Goal: Task Accomplishment & Management: Complete application form

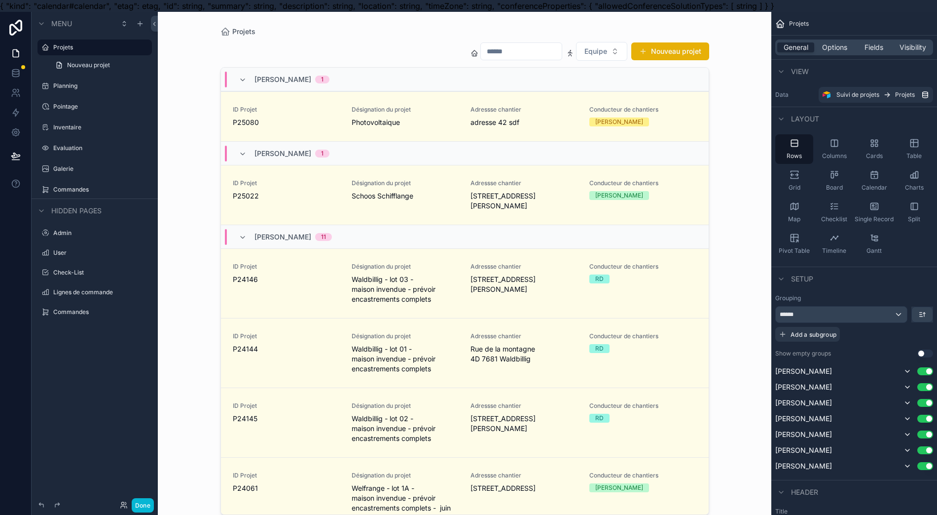
click at [331, 128] on div "scrollable content" at bounding box center [465, 263] width 505 height 503
click at [527, 102] on link "ID Projet P25080 Désignation du projet Photovoltaique Adressse chantier adresse…" at bounding box center [465, 116] width 488 height 50
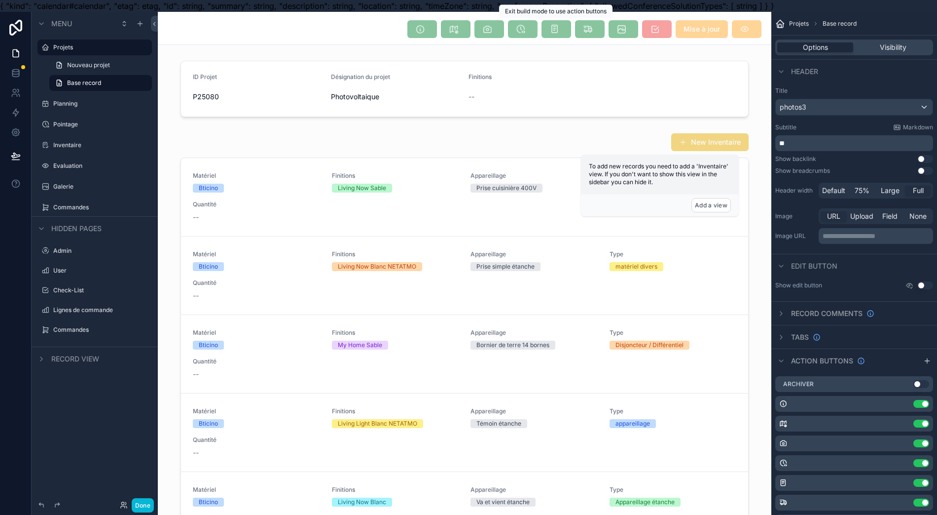
click at [560, 31] on span "scrollable content" at bounding box center [557, 29] width 30 height 18
click at [555, 28] on span "scrollable content" at bounding box center [557, 29] width 30 height 18
click at [429, 33] on span "scrollable content" at bounding box center [423, 29] width 30 height 18
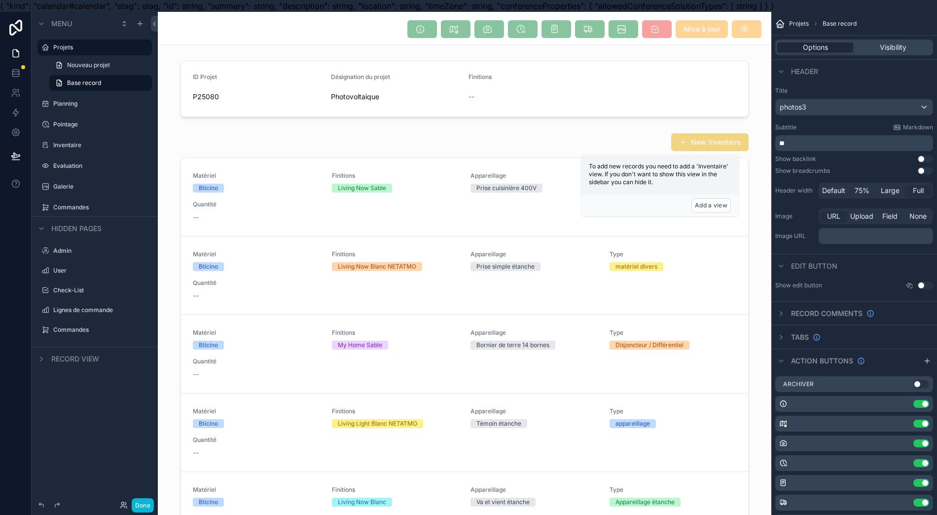
click at [429, 32] on span "scrollable content" at bounding box center [423, 29] width 30 height 18
click at [421, 32] on span "scrollable content" at bounding box center [423, 29] width 30 height 18
click at [426, 26] on span "scrollable content" at bounding box center [423, 29] width 30 height 18
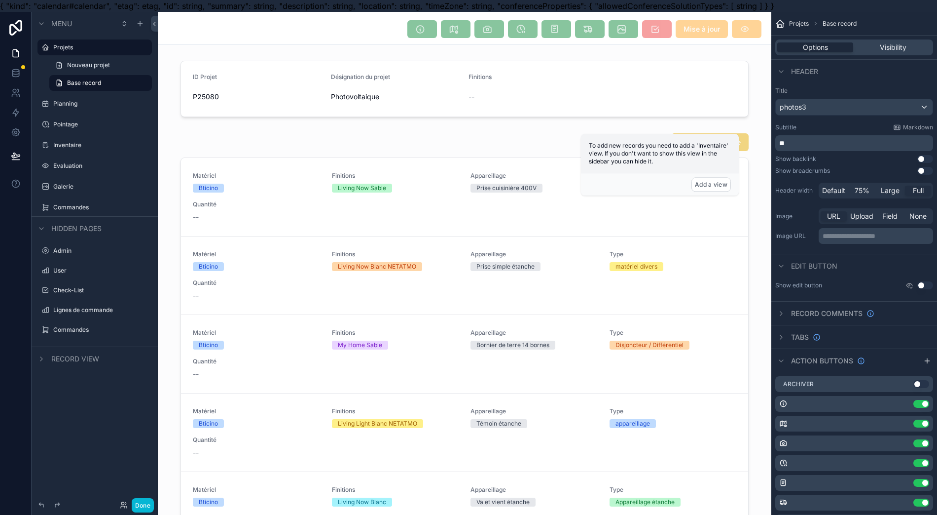
scroll to position [131, 0]
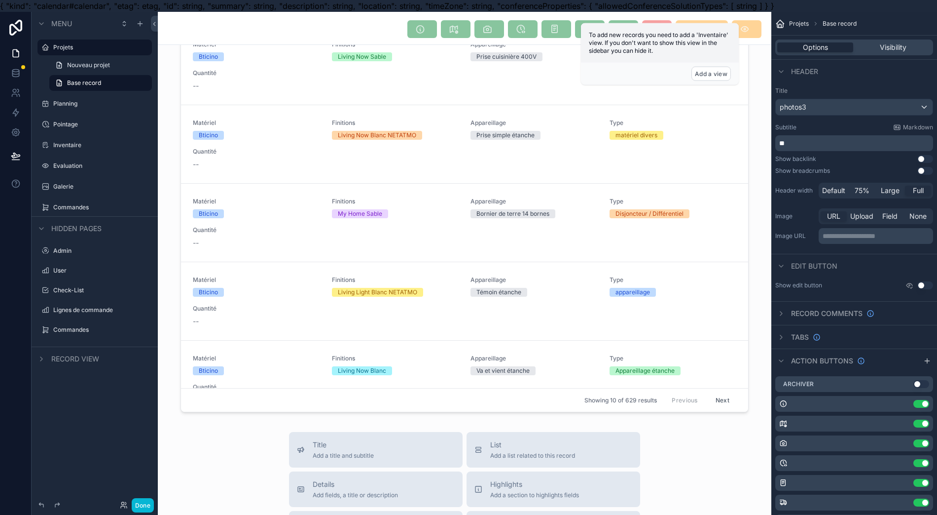
click at [421, 411] on div "Showing 10 of 629 results Previous Next" at bounding box center [464, 400] width 567 height 24
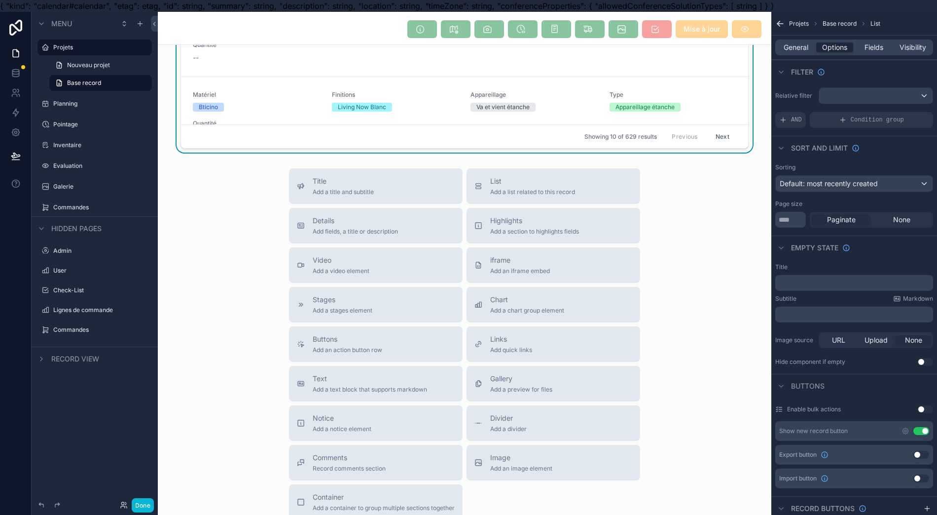
scroll to position [0, 0]
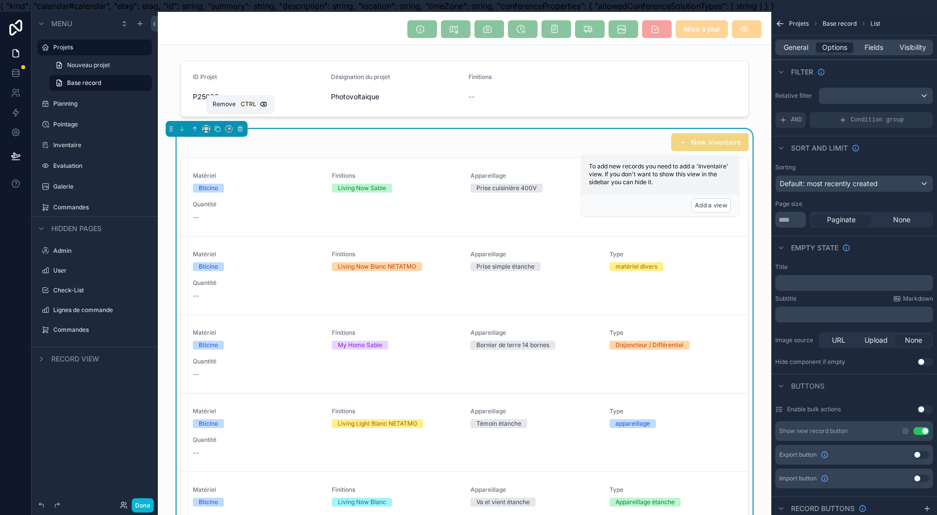
click at [241, 129] on icon "scrollable content" at bounding box center [240, 128] width 7 height 7
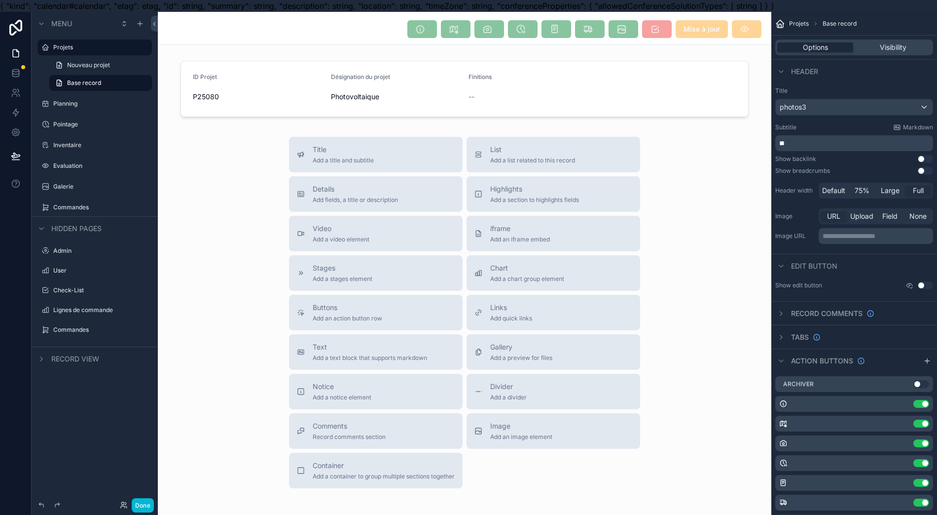
click at [327, 421] on span "Comments" at bounding box center [349, 426] width 73 height 10
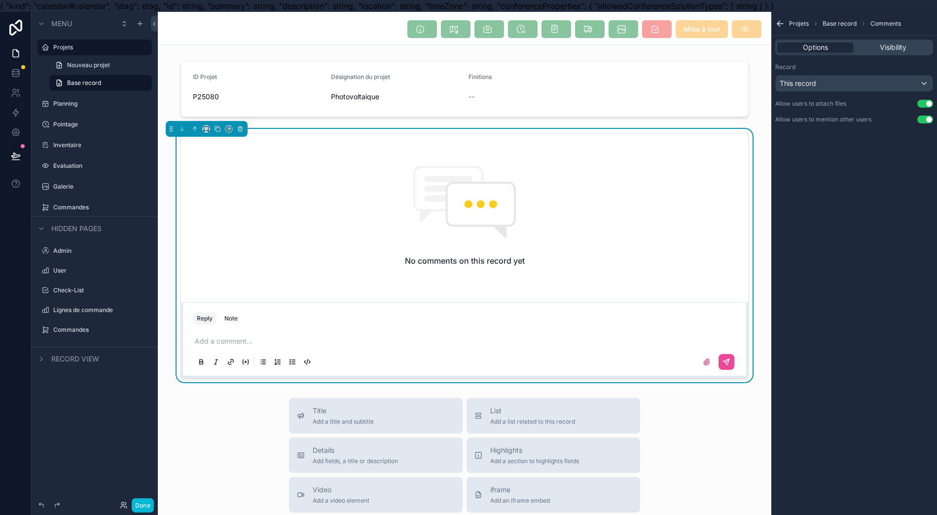
click at [218, 386] on div "Mise à jour ID Projet P25080 Désignation du projet Photovoltaique Finitions -- …" at bounding box center [465, 420] width 614 height 816
click at [80, 46] on label "Projets" at bounding box center [99, 47] width 93 height 8
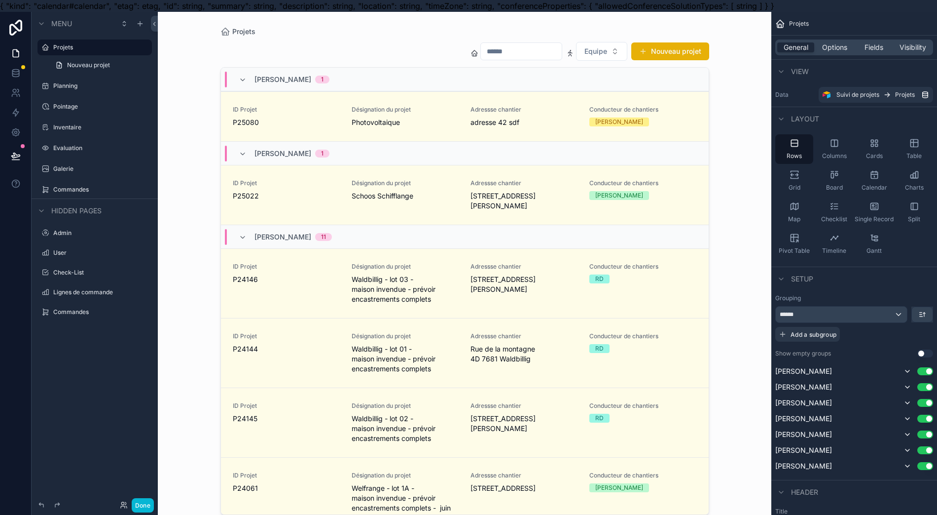
click at [286, 110] on span "ID Projet" at bounding box center [286, 110] width 107 height 8
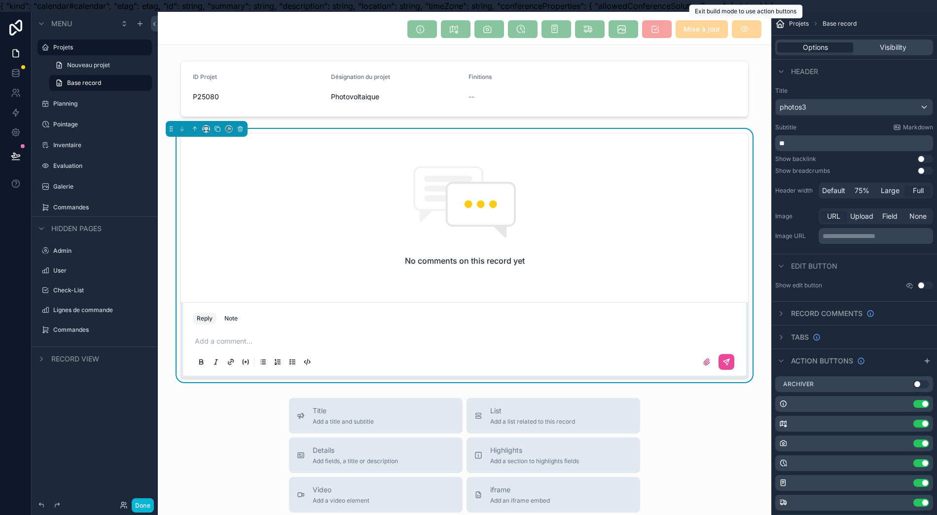
click at [743, 31] on span "scrollable content" at bounding box center [747, 29] width 30 height 18
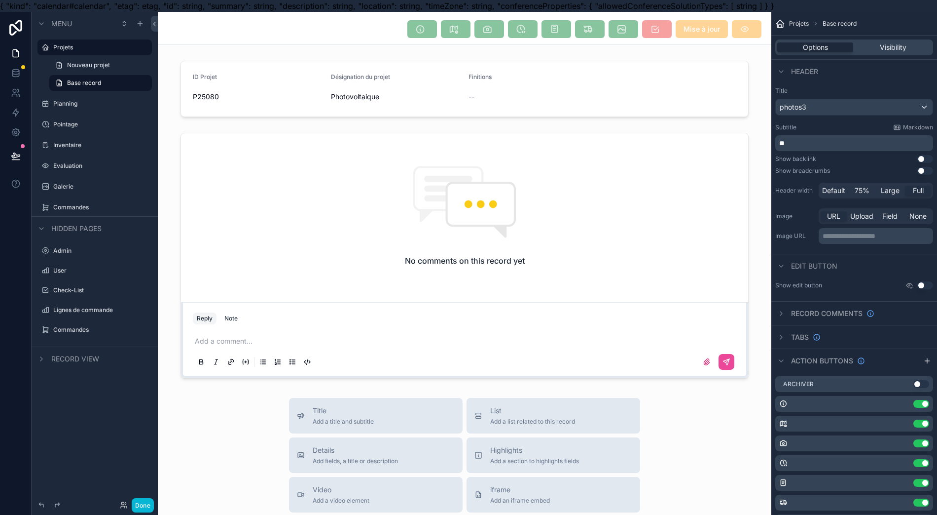
click at [744, 30] on span "scrollable content" at bounding box center [747, 29] width 30 height 18
click at [744, 29] on span "scrollable content" at bounding box center [747, 29] width 30 height 18
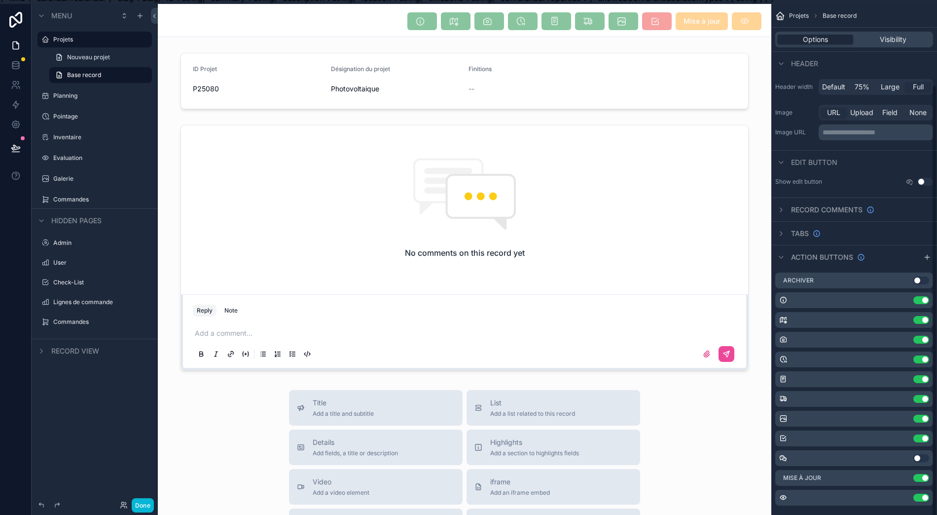
scroll to position [22, 0]
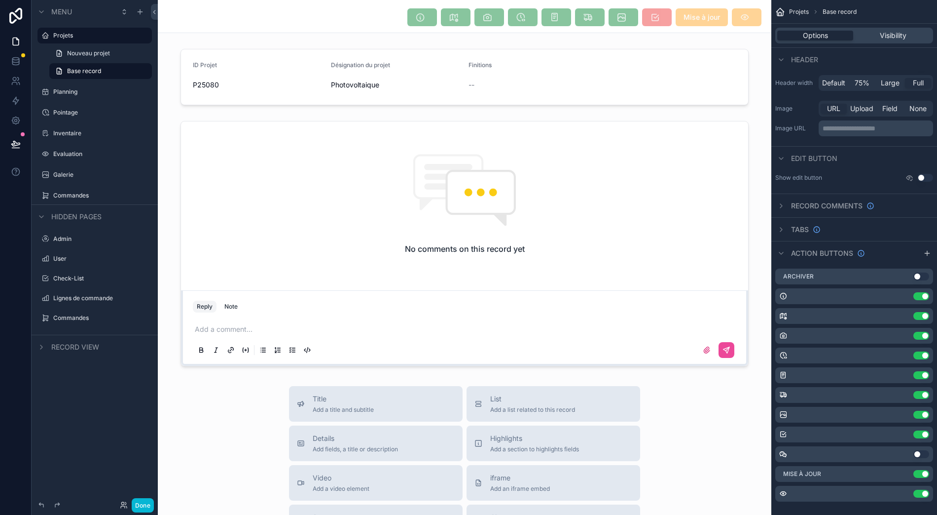
click at [0, 0] on icon "scrollable content" at bounding box center [0, 0] width 0 height 0
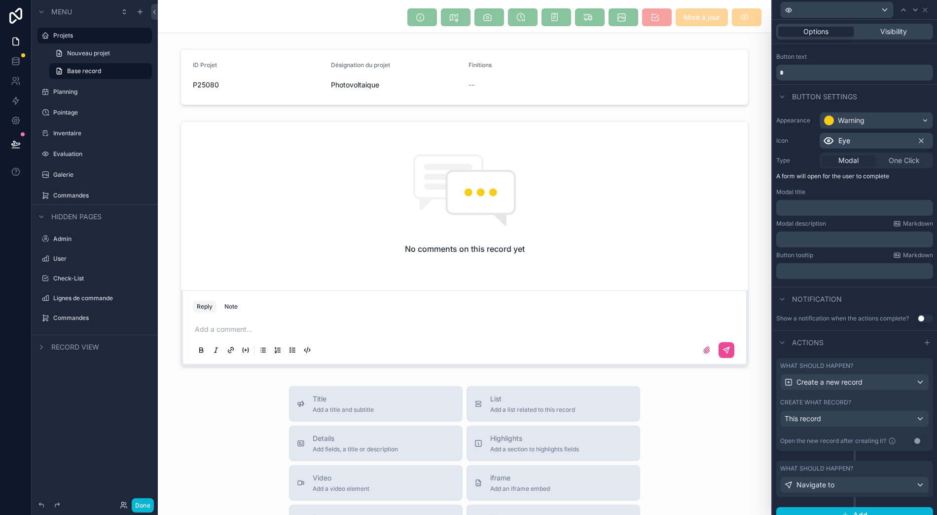
scroll to position [23, 0]
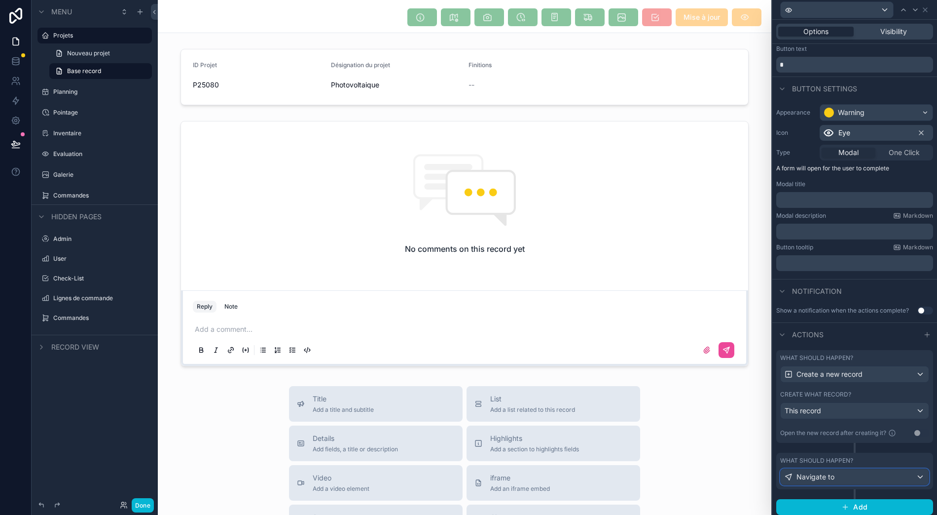
click at [886, 468] on button "Navigate to" at bounding box center [855, 476] width 149 height 17
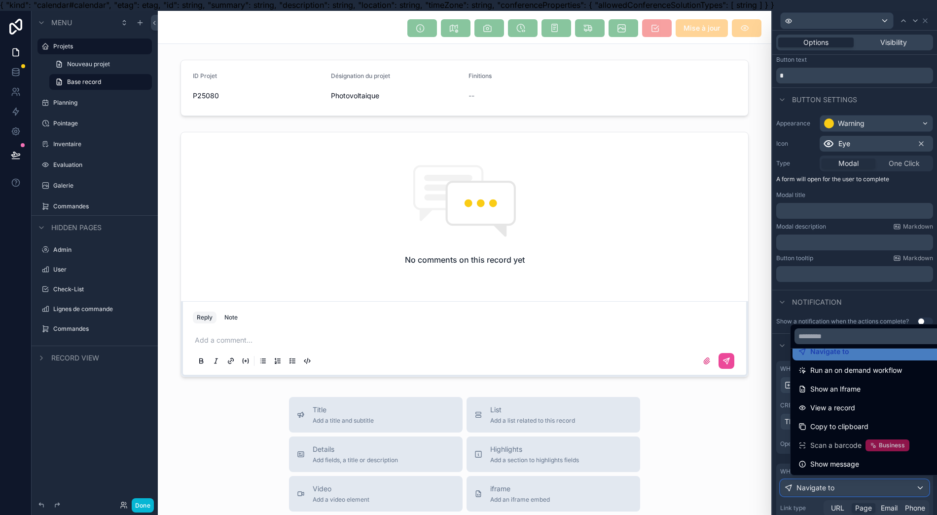
scroll to position [22, 0]
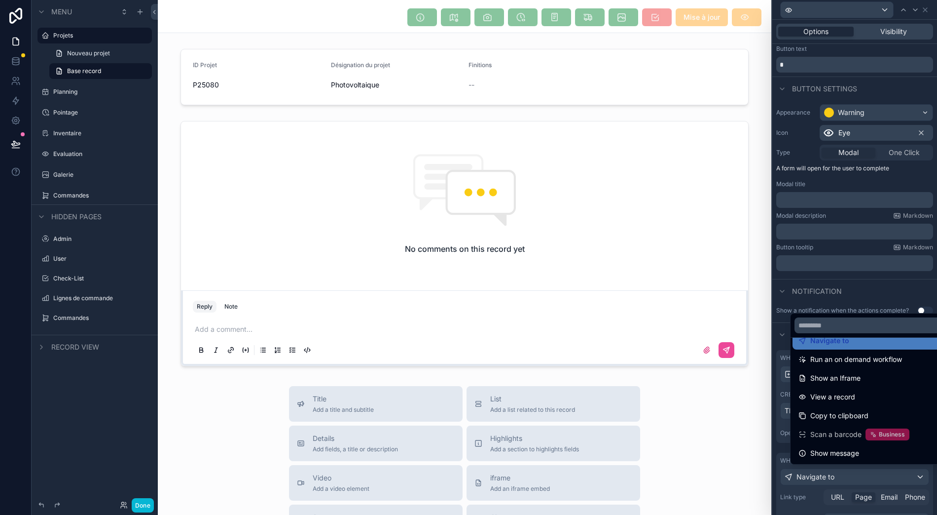
click at [874, 476] on div at bounding box center [855, 257] width 165 height 515
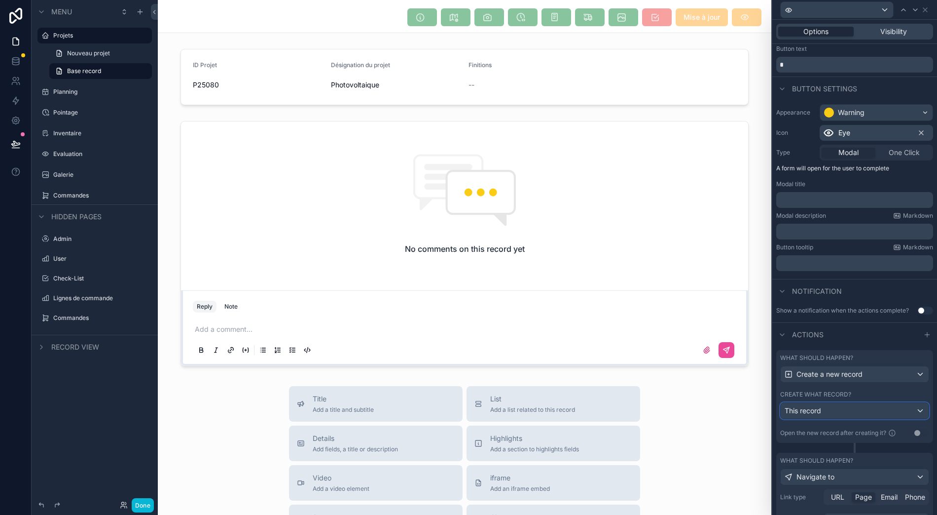
click at [858, 410] on div "This record" at bounding box center [855, 411] width 148 height 16
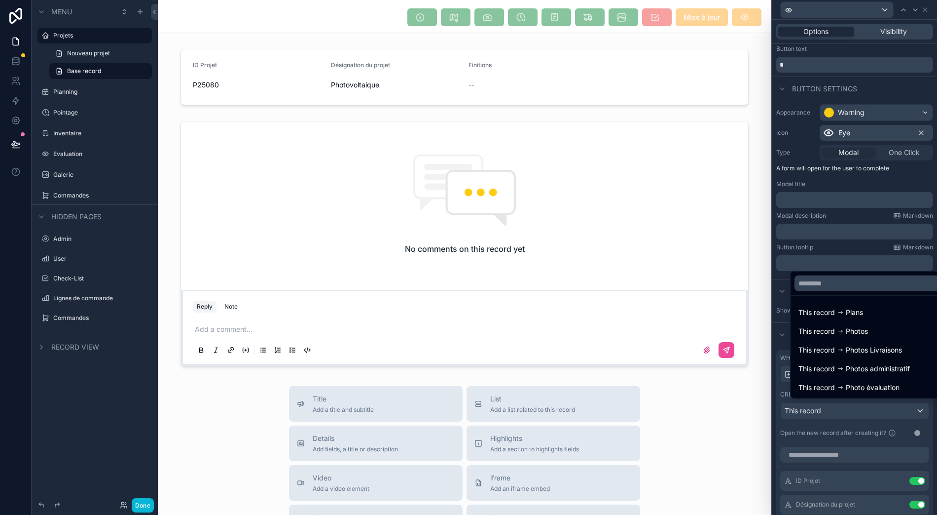
click at [858, 410] on div at bounding box center [855, 257] width 165 height 515
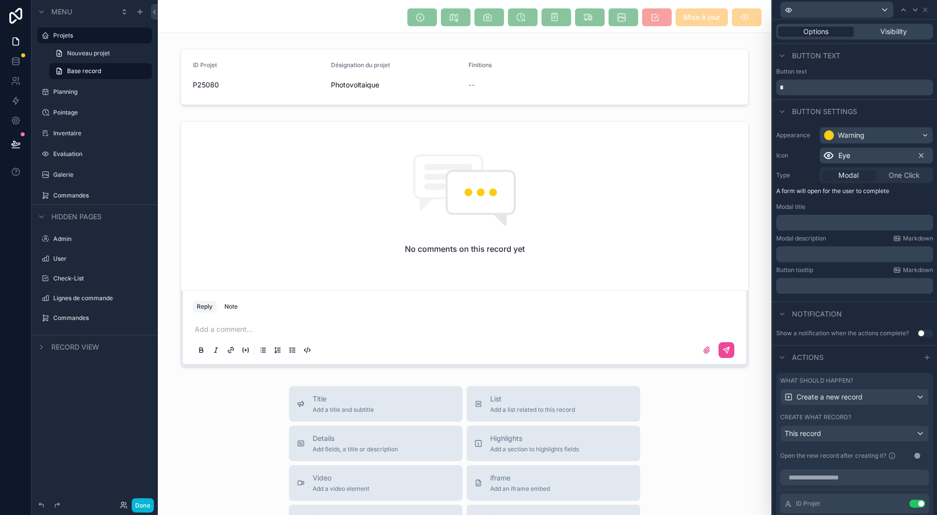
scroll to position [0, 0]
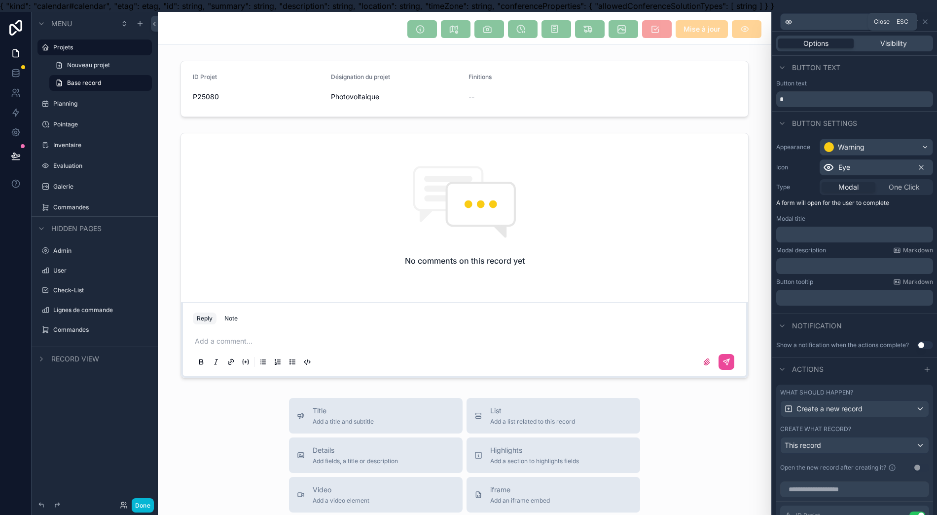
click at [930, 21] on icon at bounding box center [926, 22] width 8 height 8
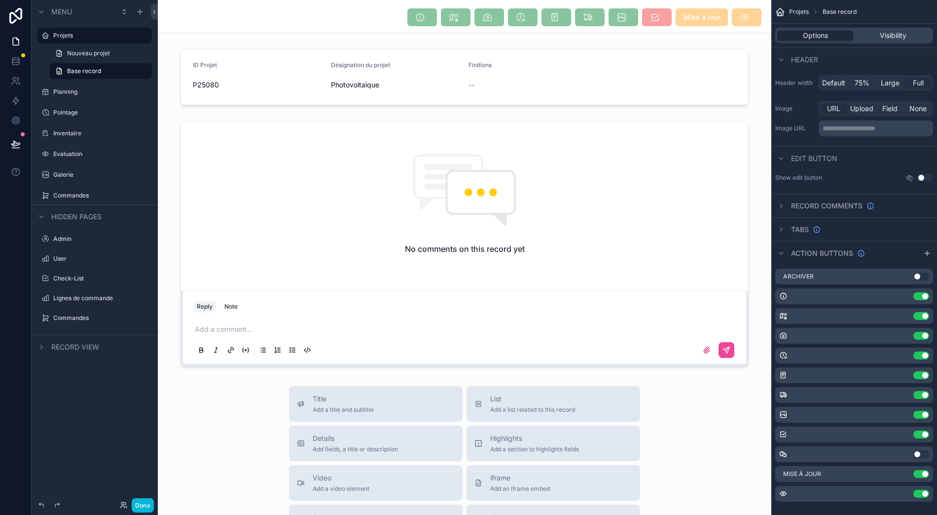
scroll to position [22, 0]
click at [655, 10] on span "scrollable content" at bounding box center [657, 17] width 30 height 18
click at [0, 0] on icon "scrollable content" at bounding box center [0, 0] width 0 height 0
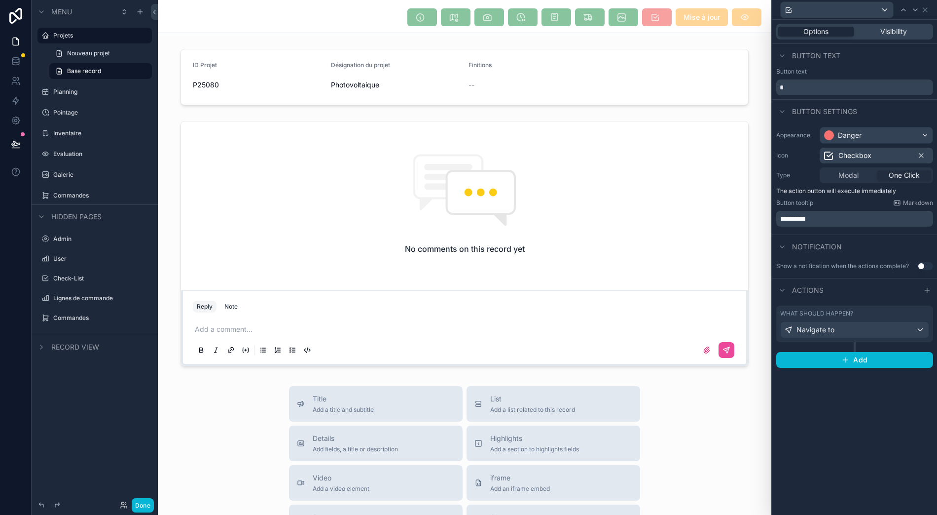
click at [864, 464] on div "**********" at bounding box center [855, 267] width 165 height 495
click at [920, 6] on icon at bounding box center [916, 10] width 8 height 8
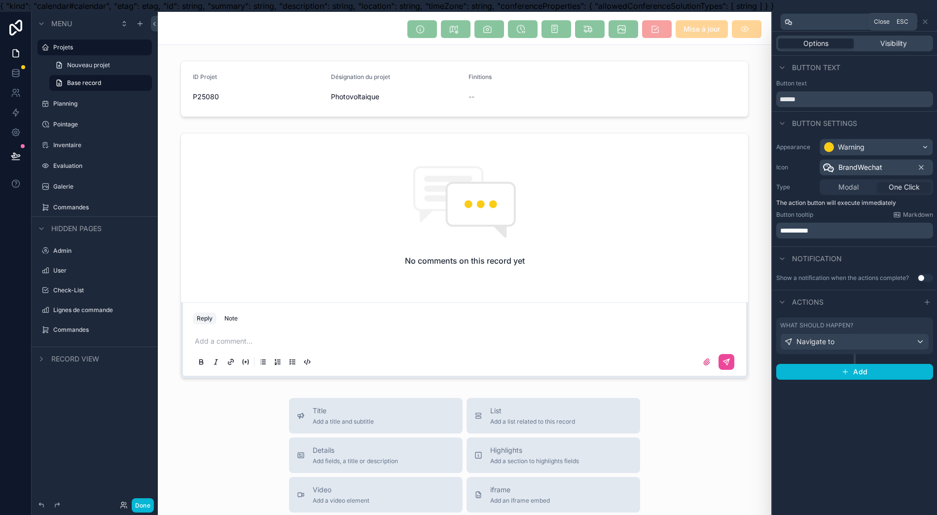
click at [928, 21] on icon at bounding box center [926, 22] width 4 height 4
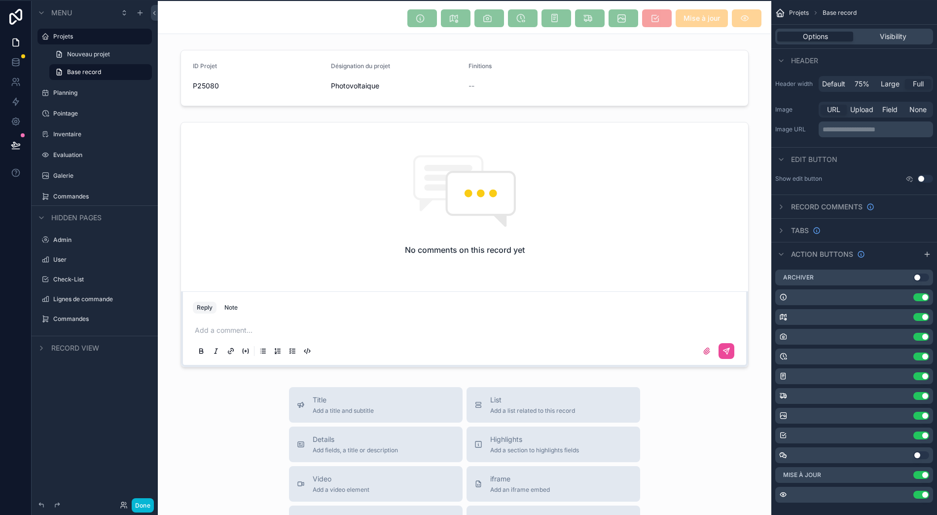
scroll to position [22, 0]
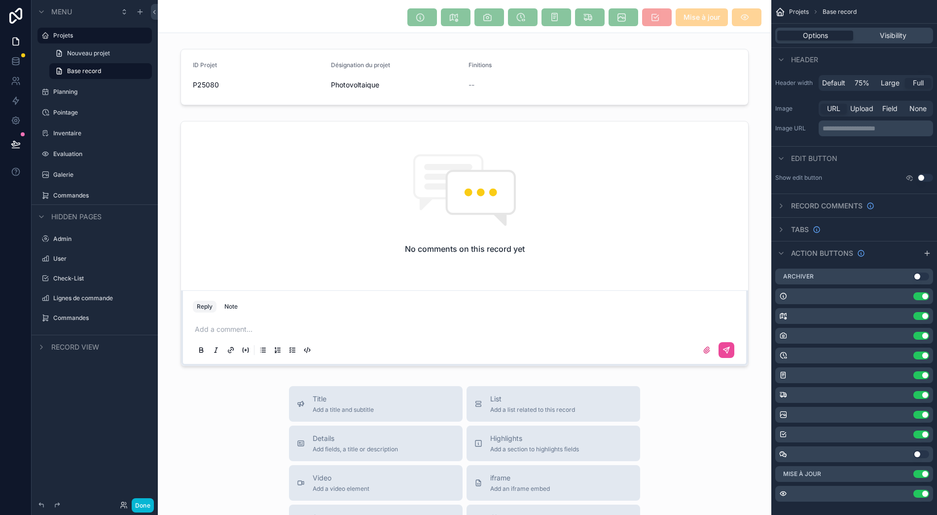
click at [930, 253] on icon "scrollable content" at bounding box center [927, 253] width 4 height 0
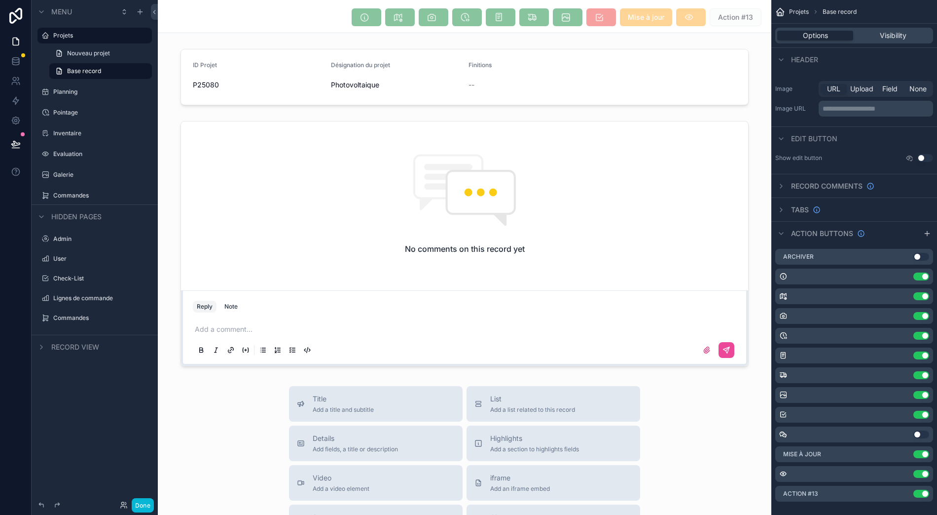
click at [0, 0] on icon "scrollable content" at bounding box center [0, 0] width 0 height 0
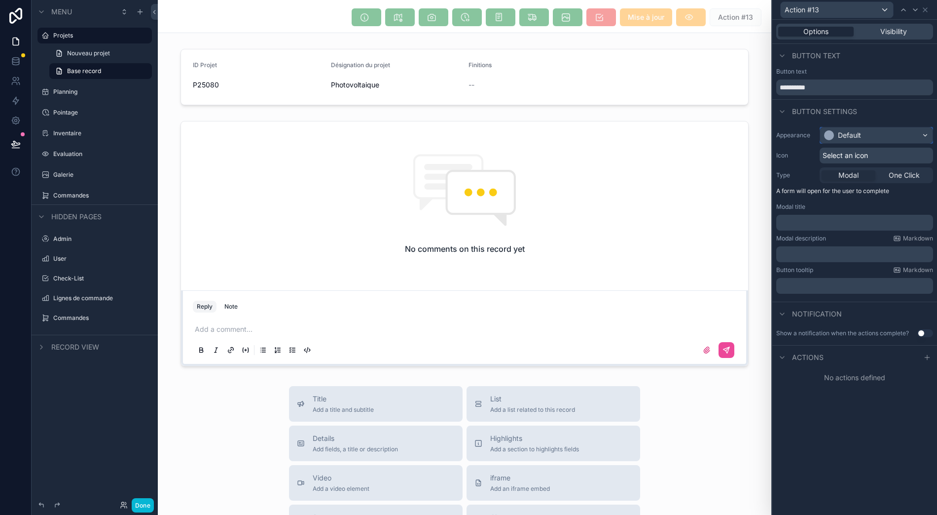
click at [861, 130] on div "Default" at bounding box center [849, 135] width 23 height 10
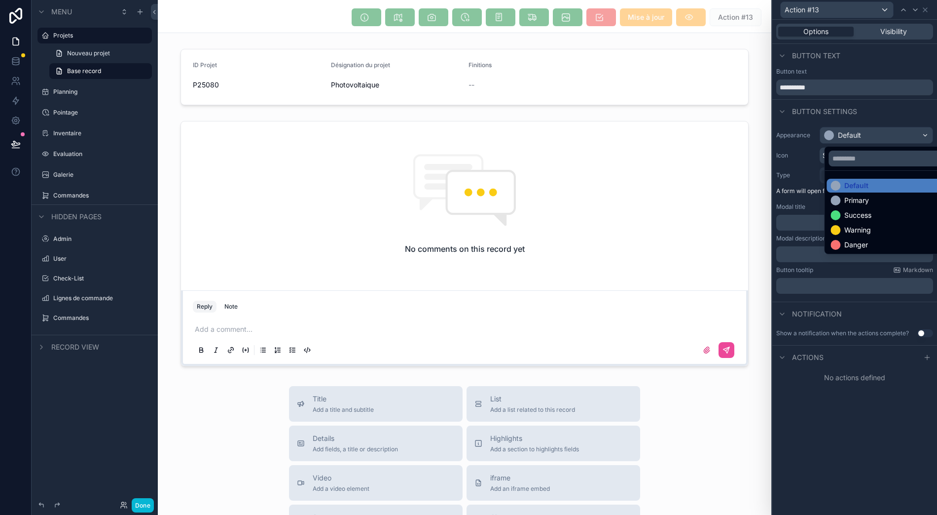
click at [876, 210] on div "Success" at bounding box center [893, 215] width 124 height 10
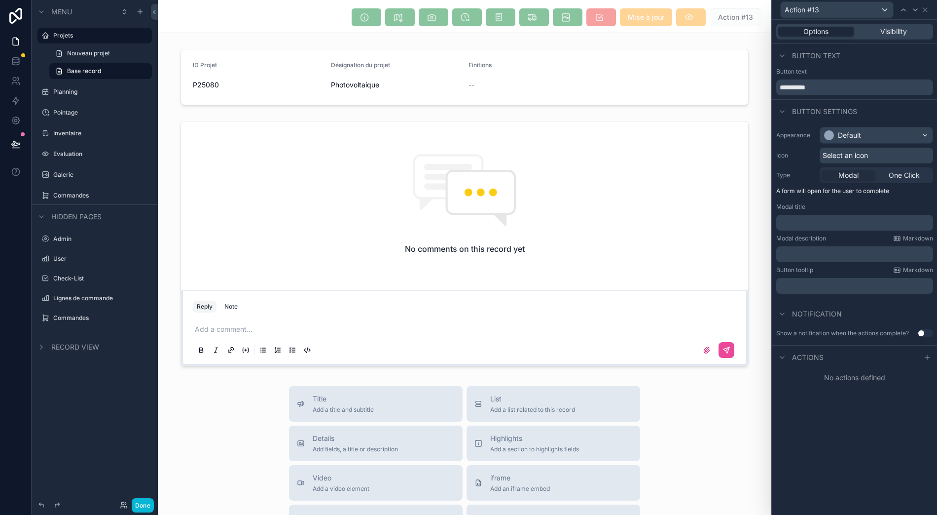
scroll to position [0, 0]
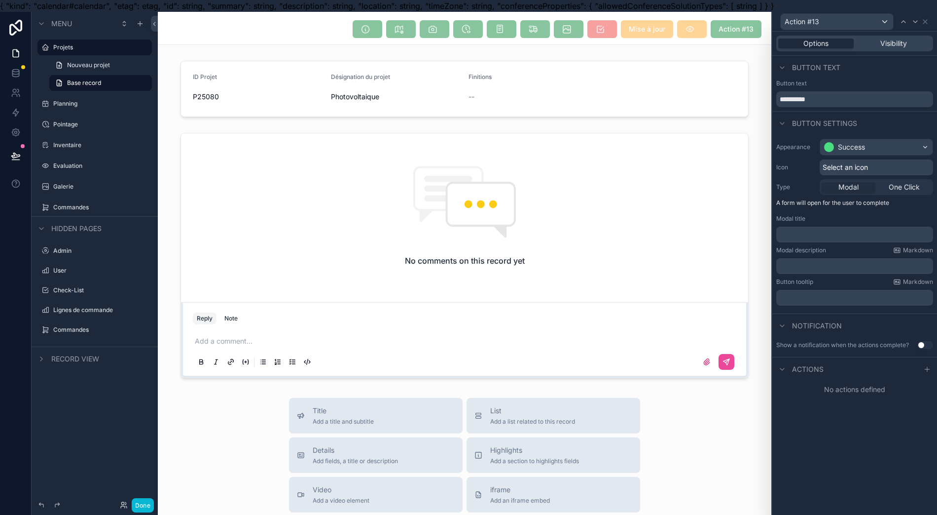
click at [868, 168] on span "Select an icon" at bounding box center [845, 167] width 45 height 10
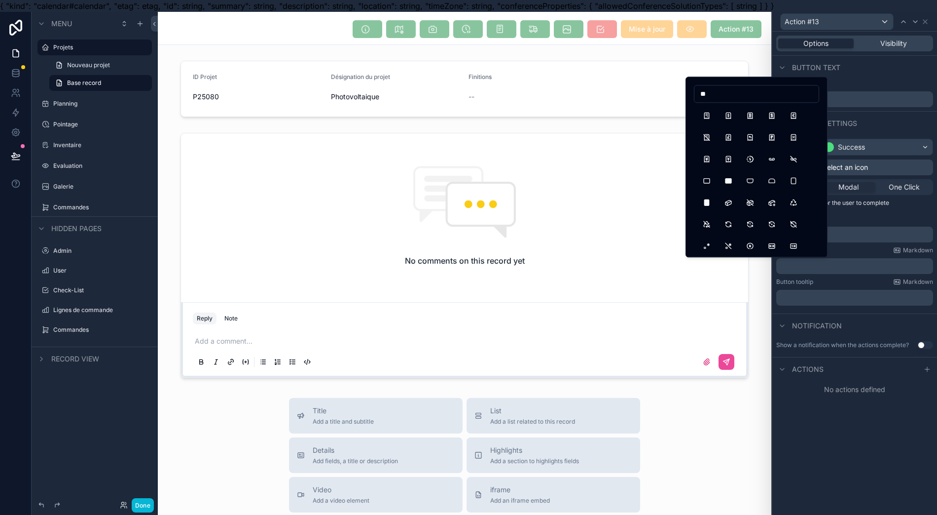
type input "*"
type input "****"
click at [750, 156] on button "InfoTriangleFilled" at bounding box center [751, 159] width 18 height 18
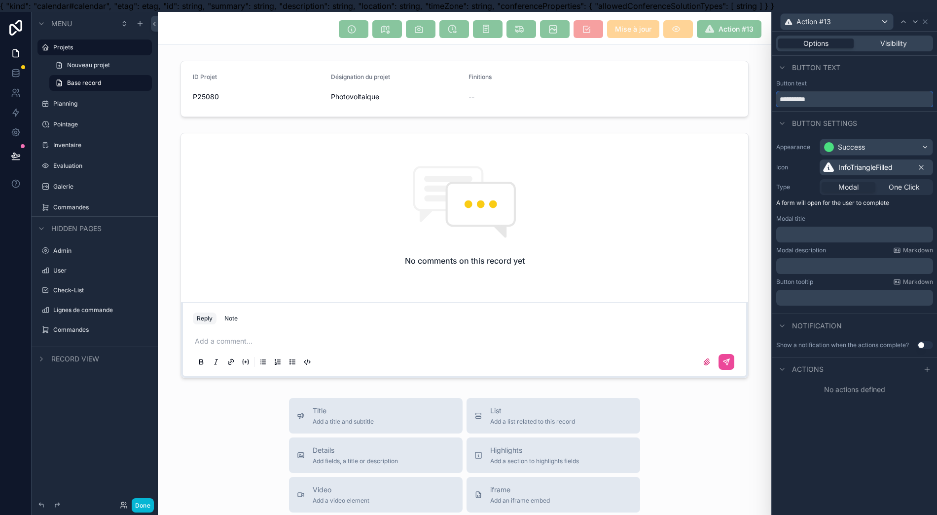
drag, startPoint x: 840, startPoint y: 98, endPoint x: 591, endPoint y: 80, distance: 249.8
click at [589, 96] on div "**********" at bounding box center [468, 269] width 937 height 515
click at [833, 232] on p "﻿" at bounding box center [856, 234] width 151 height 10
click at [822, 271] on div "﻿" at bounding box center [855, 266] width 157 height 16
click at [822, 268] on p "﻿" at bounding box center [856, 266] width 151 height 10
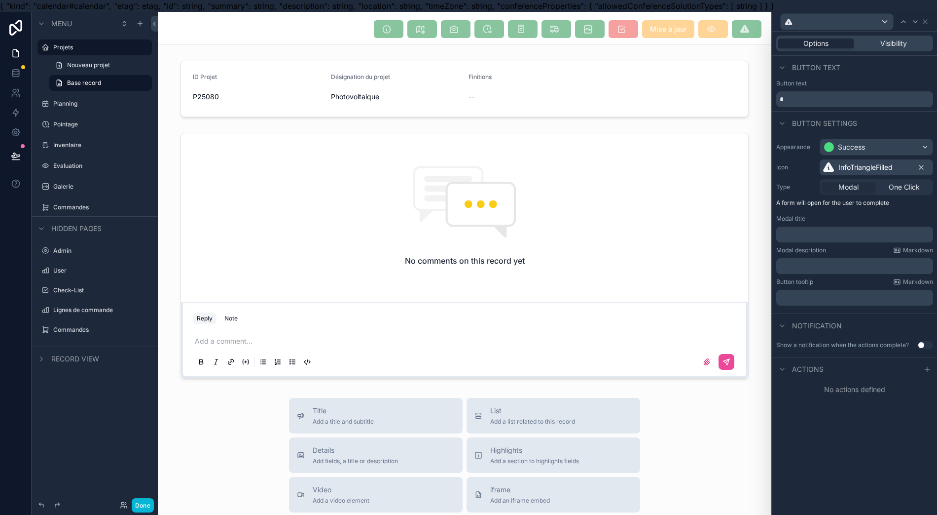
click at [822, 267] on p "﻿" at bounding box center [856, 266] width 151 height 10
click at [882, 481] on div "Options Visibility Button text Button text Button settings Appearance Success I…" at bounding box center [855, 279] width 165 height 495
click at [853, 235] on p "﻿" at bounding box center [856, 234] width 151 height 10
click at [803, 231] on span "**********" at bounding box center [801, 234] width 40 height 7
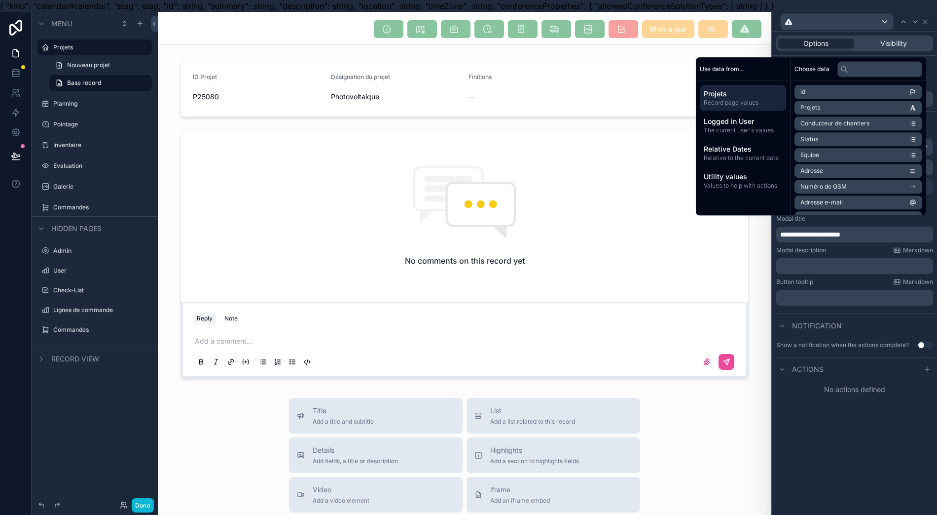
click at [889, 451] on div "**********" at bounding box center [855, 279] width 165 height 495
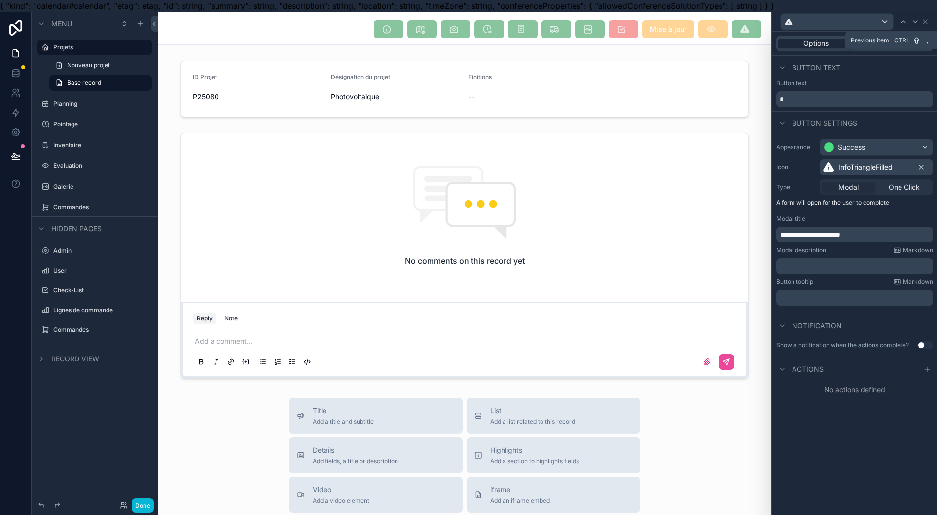
click at [908, 23] on icon at bounding box center [904, 22] width 8 height 8
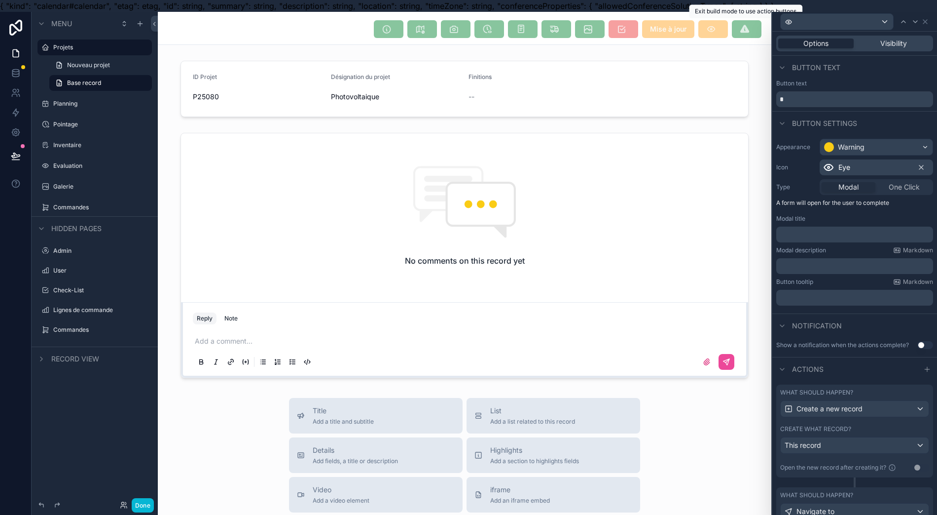
click at [753, 31] on span "scrollable content" at bounding box center [747, 29] width 30 height 18
click at [920, 23] on icon at bounding box center [916, 22] width 8 height 8
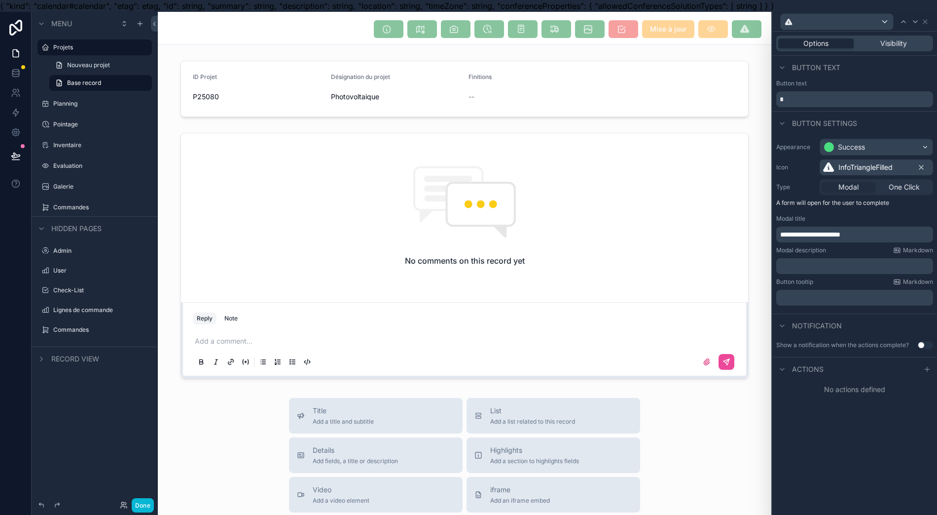
click at [870, 187] on div "Modal" at bounding box center [849, 187] width 54 height 10
click at [724, 28] on span "scrollable content" at bounding box center [714, 29] width 30 height 18
click at [908, 24] on icon at bounding box center [904, 22] width 8 height 8
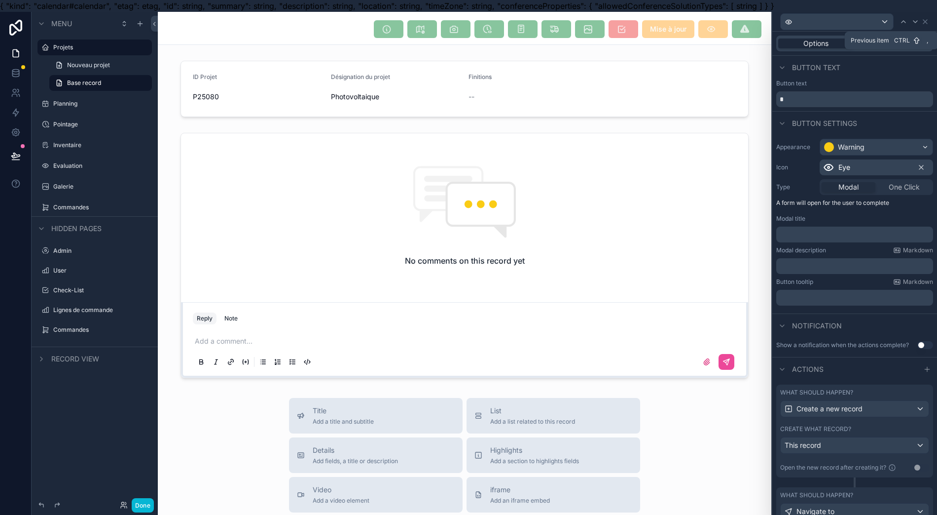
click at [908, 24] on icon at bounding box center [904, 22] width 8 height 8
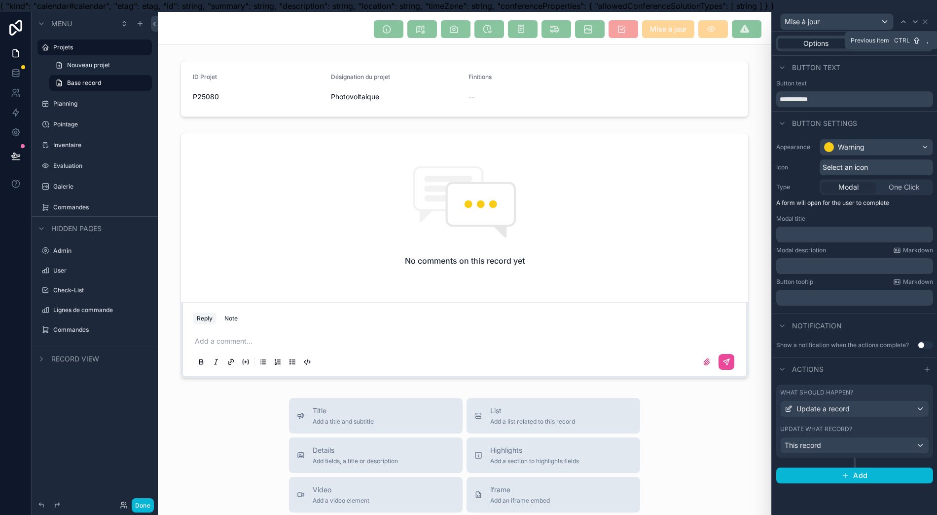
click at [908, 24] on icon at bounding box center [904, 22] width 8 height 8
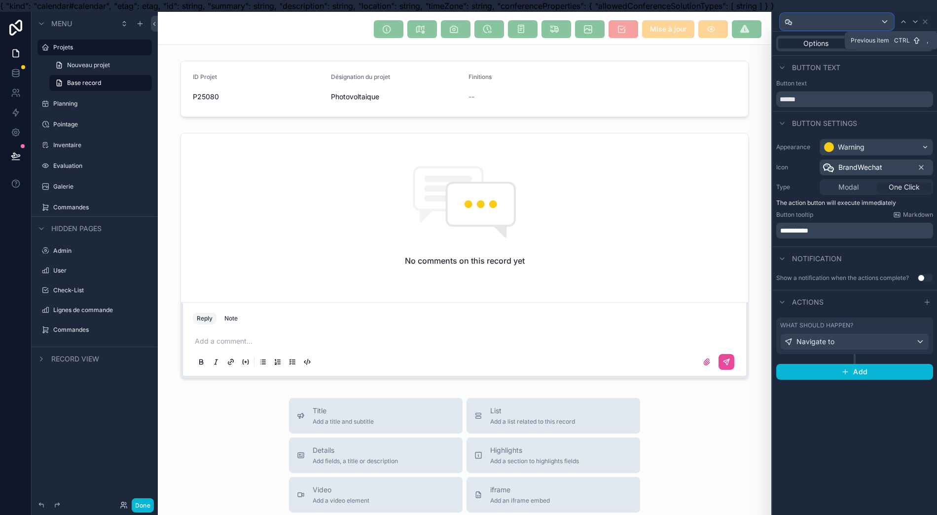
click at [756, 57] on div "**********" at bounding box center [468, 269] width 937 height 515
click at [748, 32] on span "scrollable content" at bounding box center [747, 29] width 30 height 18
click at [930, 24] on icon at bounding box center [926, 22] width 8 height 8
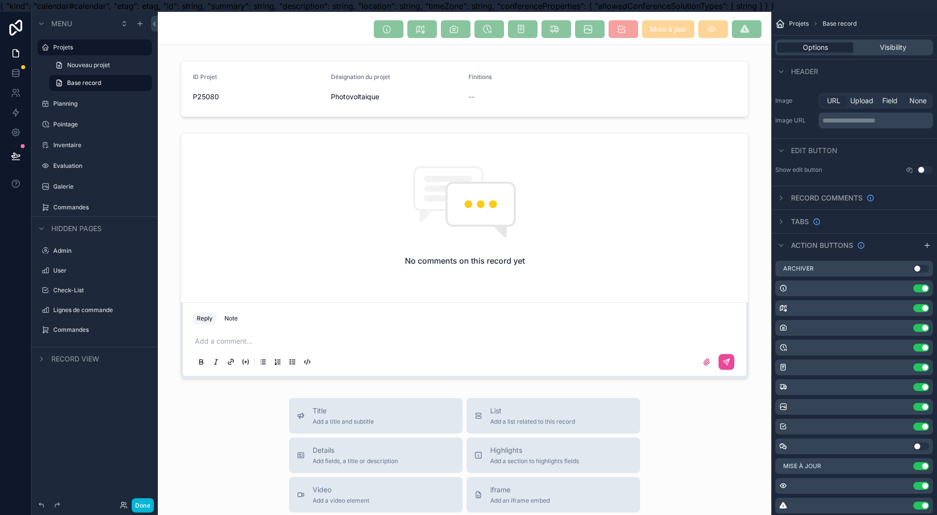
click at [749, 24] on span "scrollable content" at bounding box center [747, 29] width 30 height 18
click at [0, 0] on icon "scrollable content" at bounding box center [0, 0] width 0 height 0
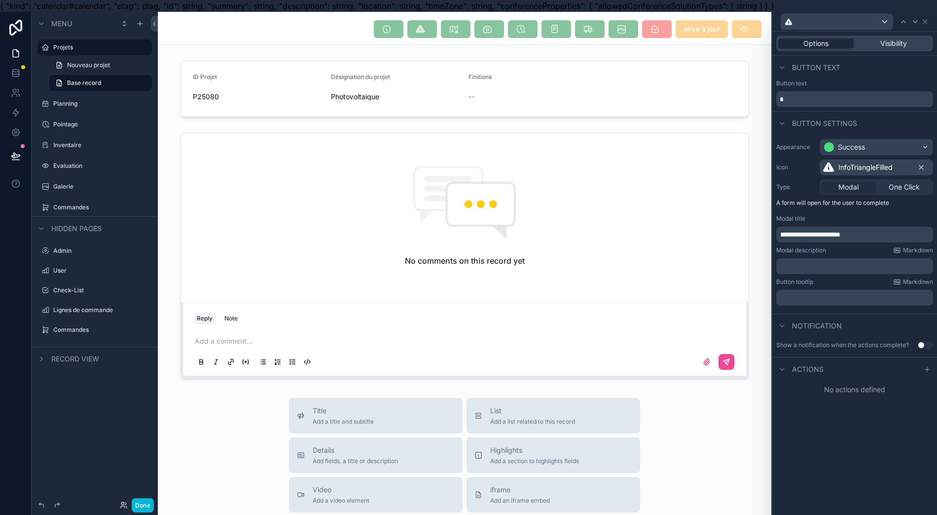
click at [824, 364] on span "Actions" at bounding box center [808, 369] width 32 height 10
click at [840, 386] on div "No actions defined" at bounding box center [855, 389] width 165 height 18
click at [923, 370] on div at bounding box center [928, 369] width 12 height 12
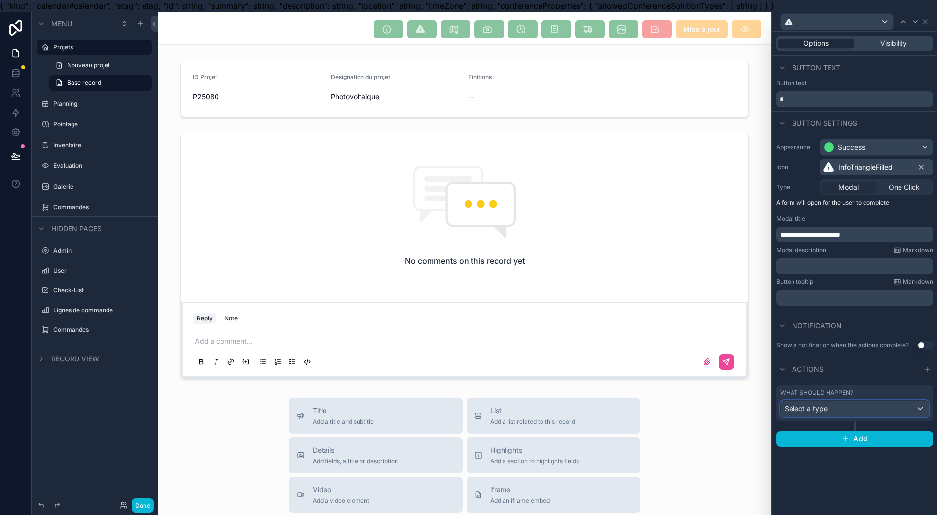
click at [865, 403] on div "Select a type" at bounding box center [855, 409] width 148 height 16
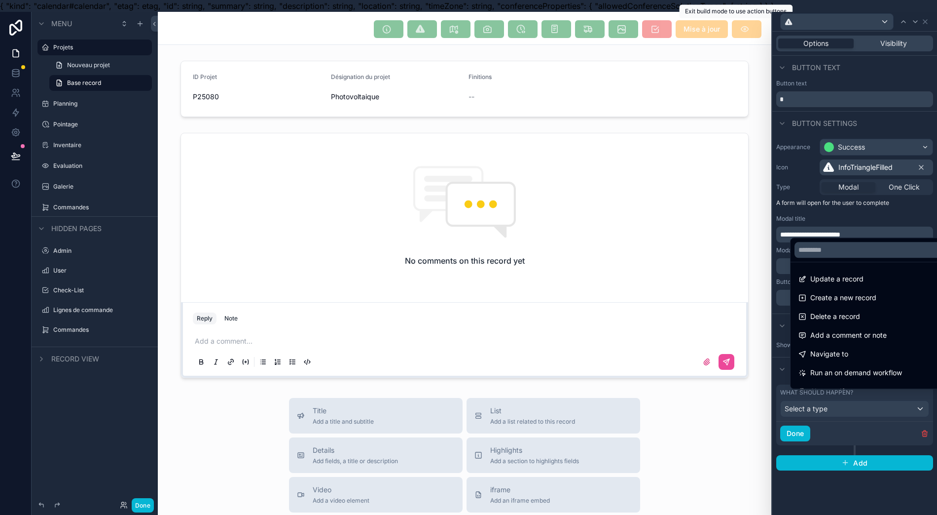
click at [742, 30] on span "scrollable content" at bounding box center [747, 29] width 30 height 18
click at [869, 360] on div "Navigate to" at bounding box center [876, 354] width 155 height 12
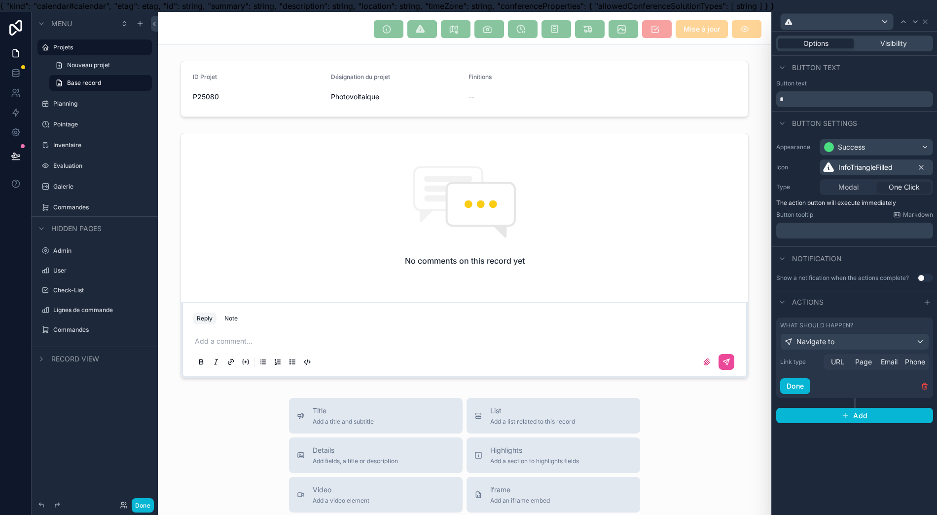
click at [856, 360] on span "Page" at bounding box center [864, 362] width 17 height 10
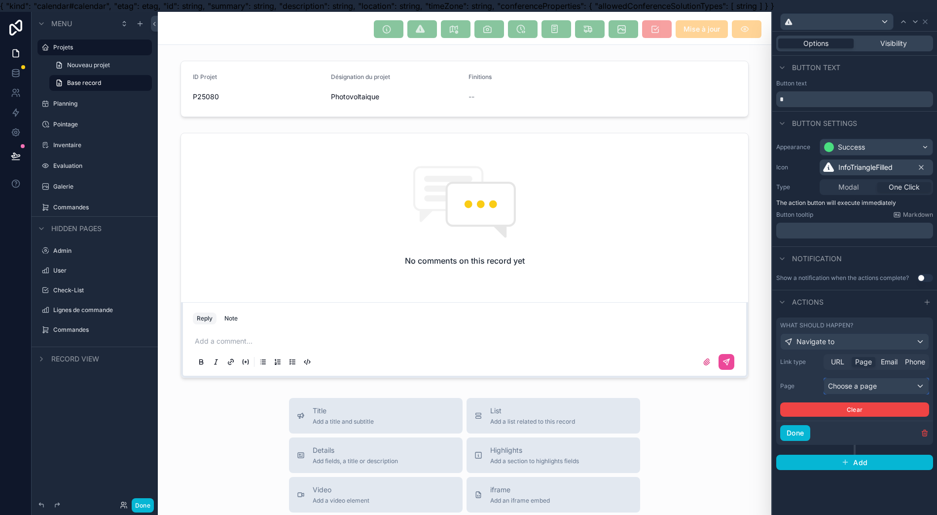
click at [854, 387] on div "Choose a page" at bounding box center [876, 386] width 105 height 16
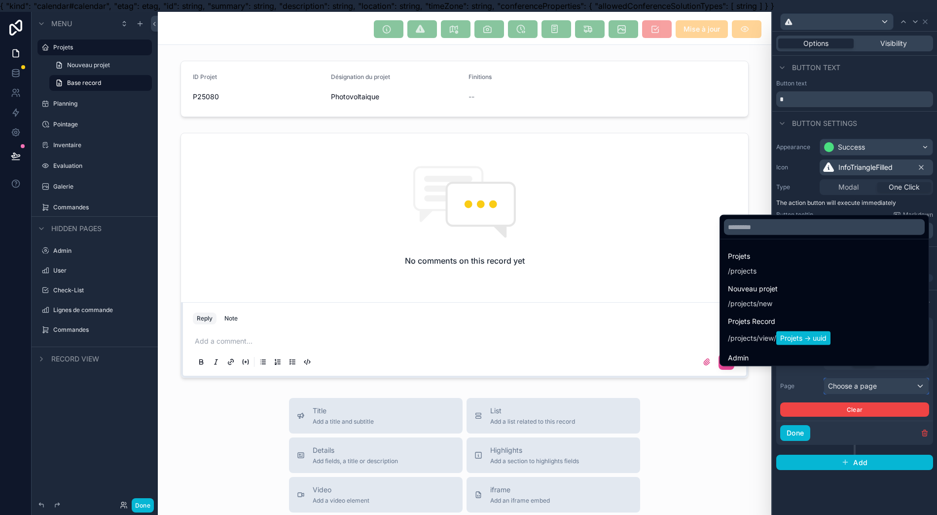
scroll to position [263, 0]
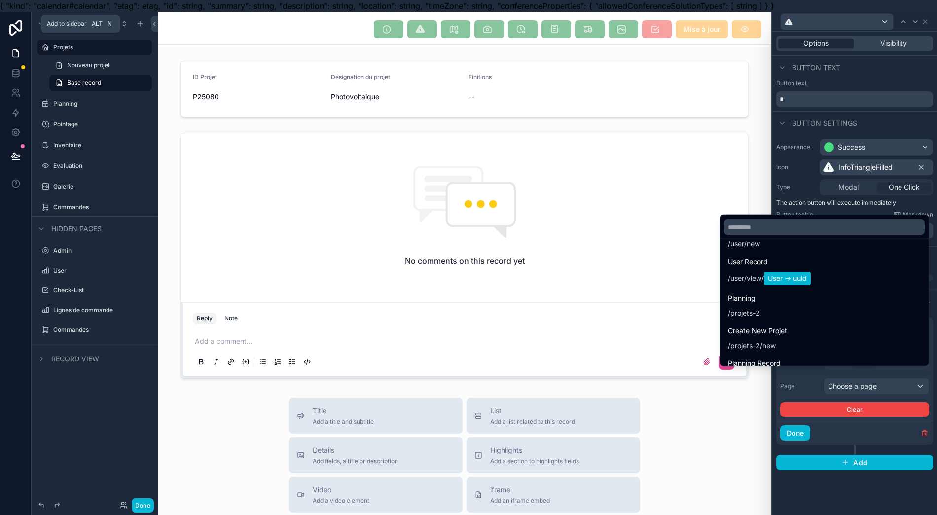
click at [136, 25] on icon "scrollable content" at bounding box center [140, 24] width 8 height 8
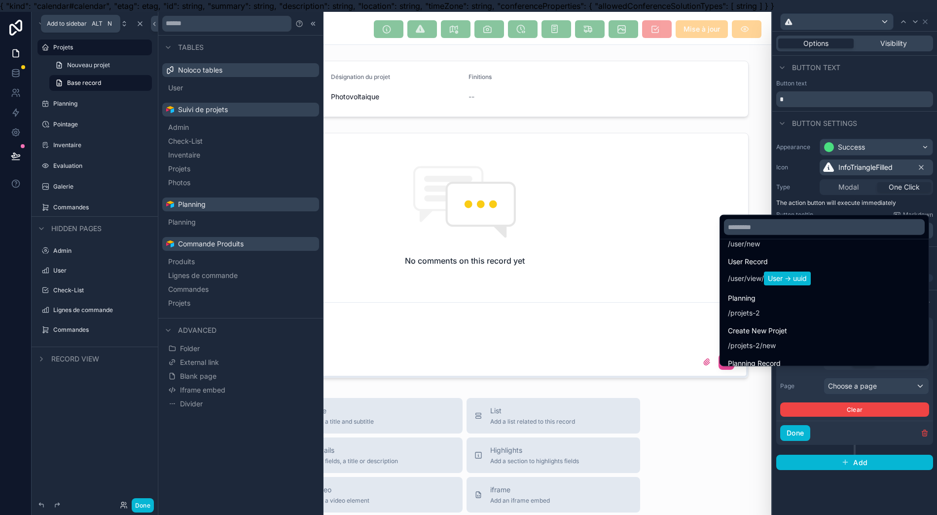
click at [136, 25] on icon "scrollable content" at bounding box center [140, 24] width 8 height 8
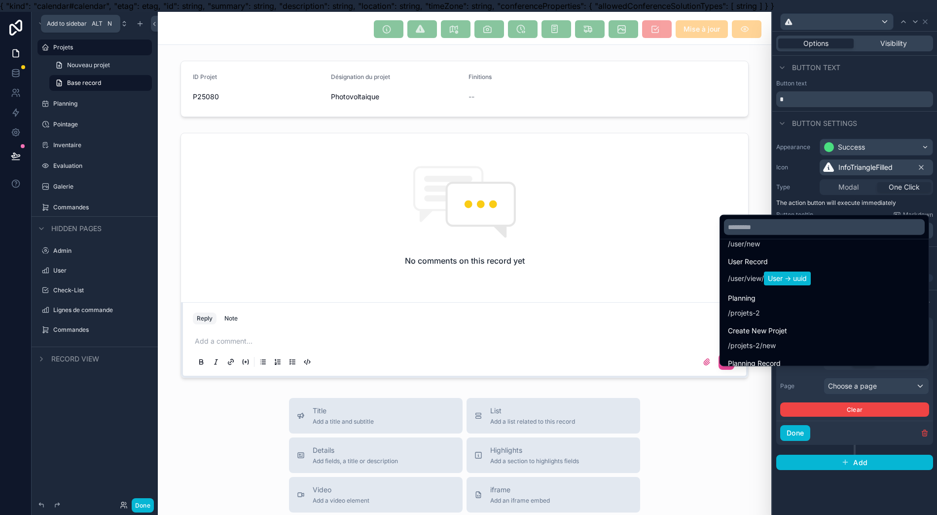
click at [136, 26] on icon "scrollable content" at bounding box center [140, 24] width 8 height 8
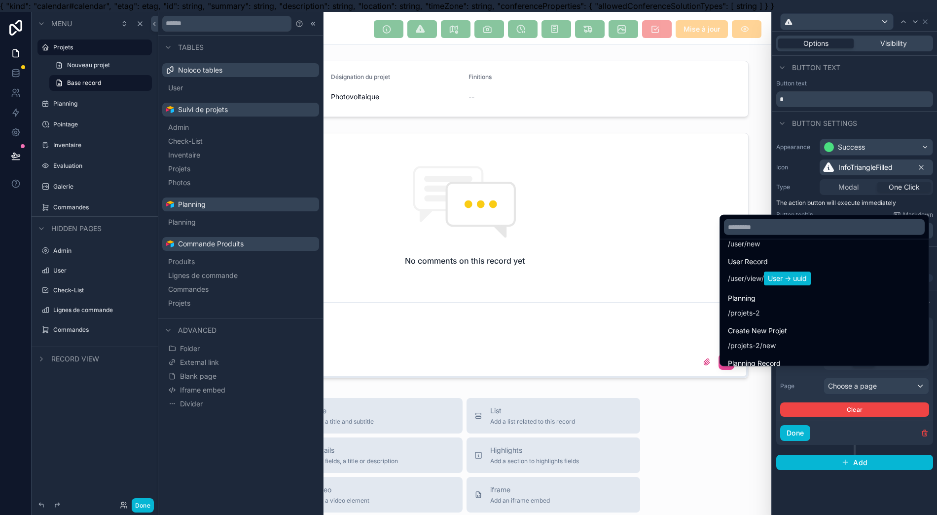
click at [177, 168] on span "Projets" at bounding box center [179, 169] width 22 height 10
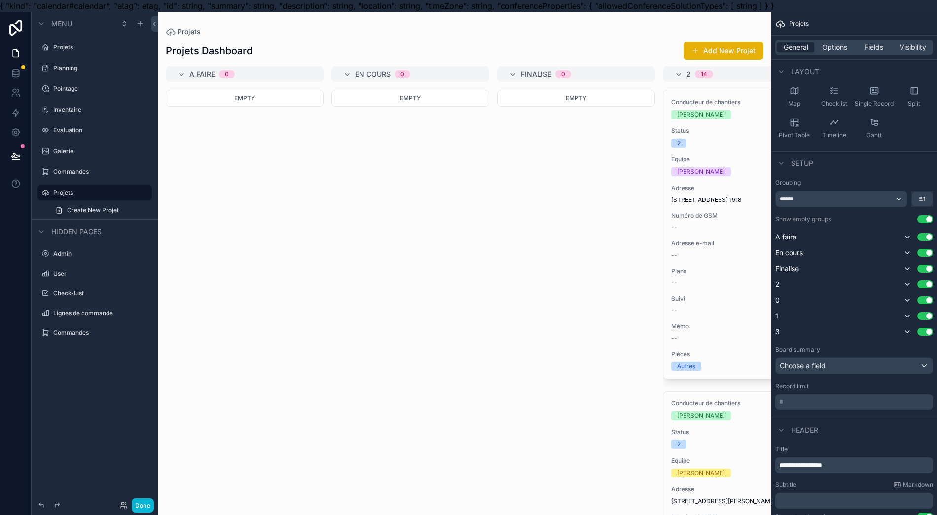
click at [0, 0] on icon "scrollable content" at bounding box center [0, 0] width 0 height 0
click at [0, 0] on button "scrollable content" at bounding box center [0, 0] width 0 height 0
type input "*"
type input "****"
click at [47, 196] on icon "scrollable content" at bounding box center [45, 192] width 8 height 8
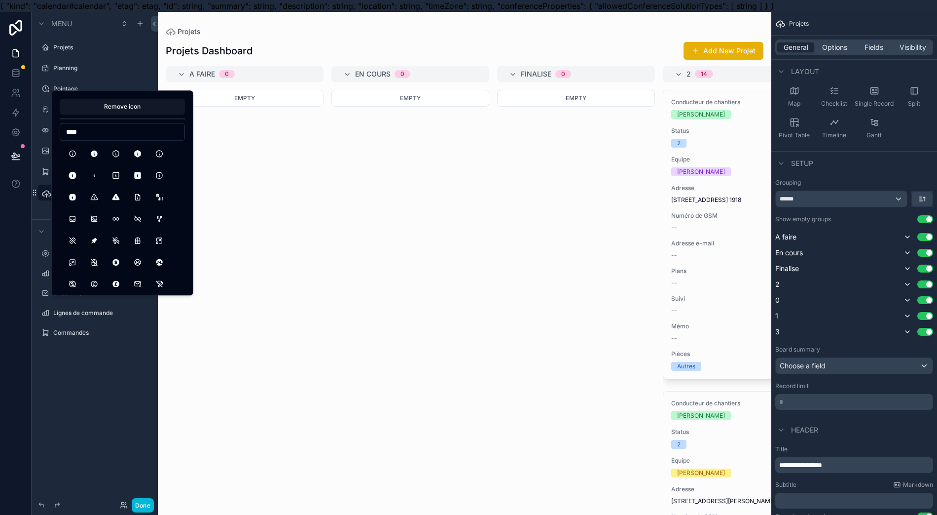
type input "****"
click at [115, 202] on button "InfoTriangleFilled" at bounding box center [116, 197] width 18 height 18
click at [59, 397] on div "Menu Projets Planning Pointage Inventaire Evaluation Galerie Commandes **** Cre…" at bounding box center [95, 263] width 126 height 503
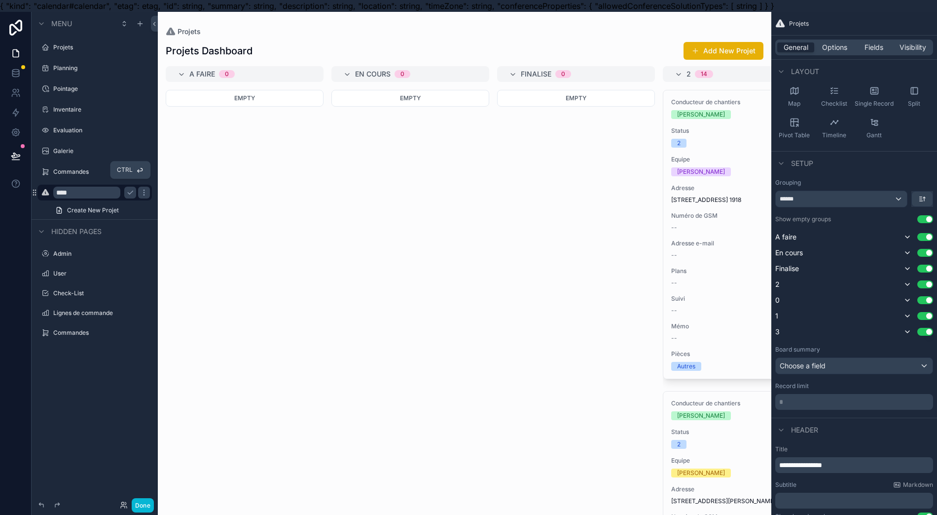
click at [127, 189] on icon "scrollable content" at bounding box center [130, 192] width 8 height 8
click at [101, 188] on label "Info" at bounding box center [99, 192] width 93 height 8
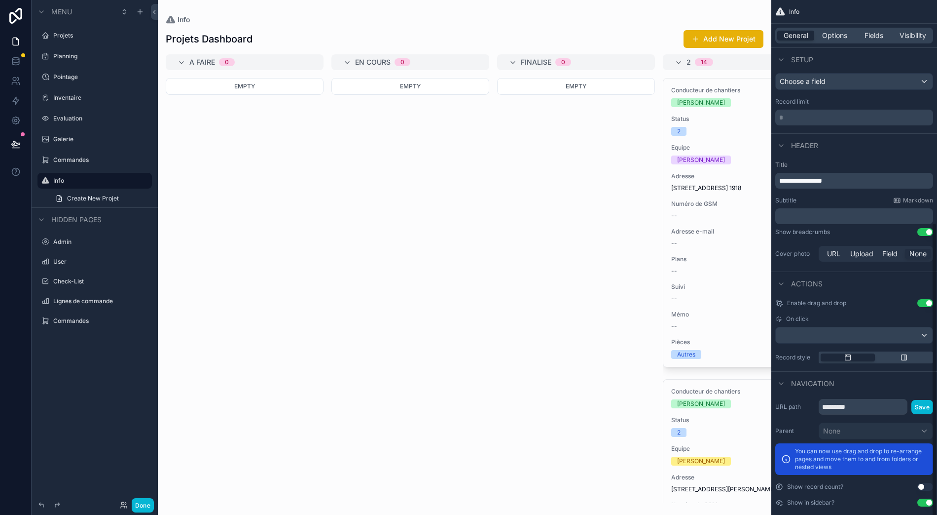
scroll to position [22, 0]
click at [934, 483] on button "Use setting" at bounding box center [926, 487] width 16 height 8
click at [930, 498] on button "Use setting" at bounding box center [926, 502] width 16 height 8
click at [85, 316] on link "Create New Projet" at bounding box center [100, 320] width 103 height 16
